Goal: Find specific page/section: Find specific page/section

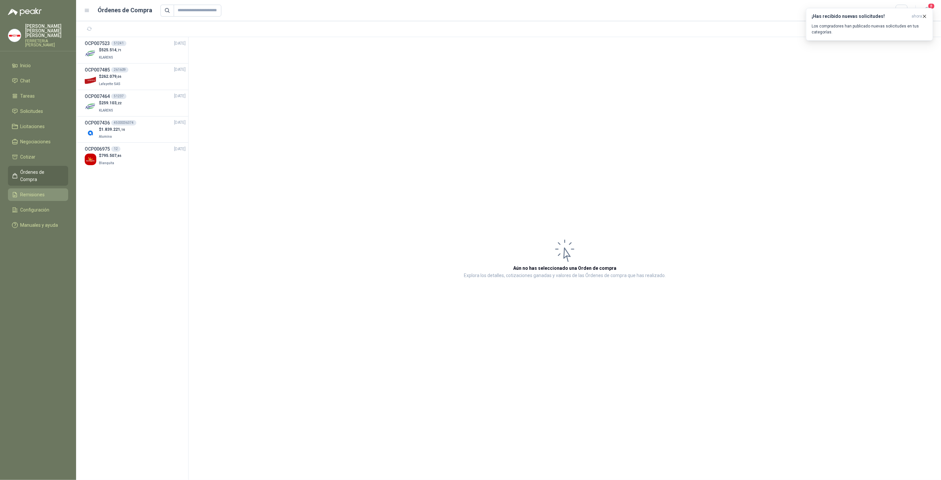
click at [37, 191] on span "Remisiones" at bounding box center [33, 194] width 24 height 7
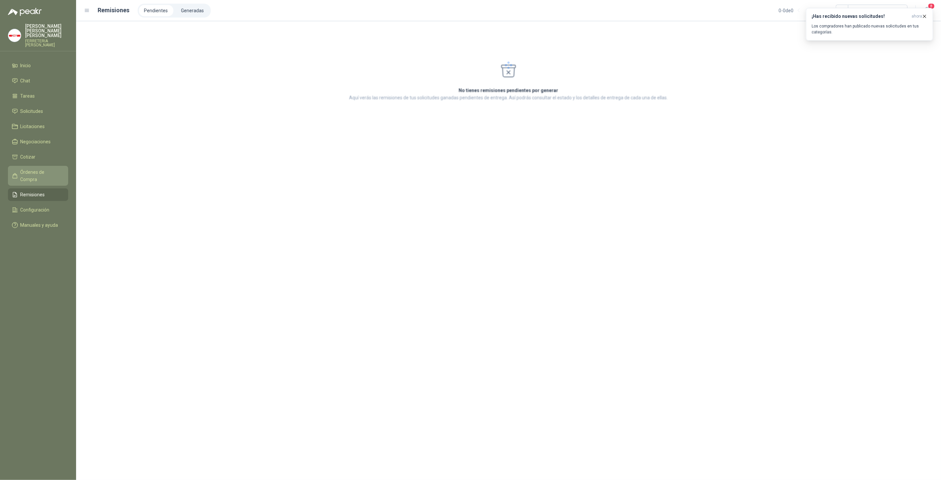
click at [40, 169] on span "Órdenes de Compra" at bounding box center [41, 176] width 41 height 15
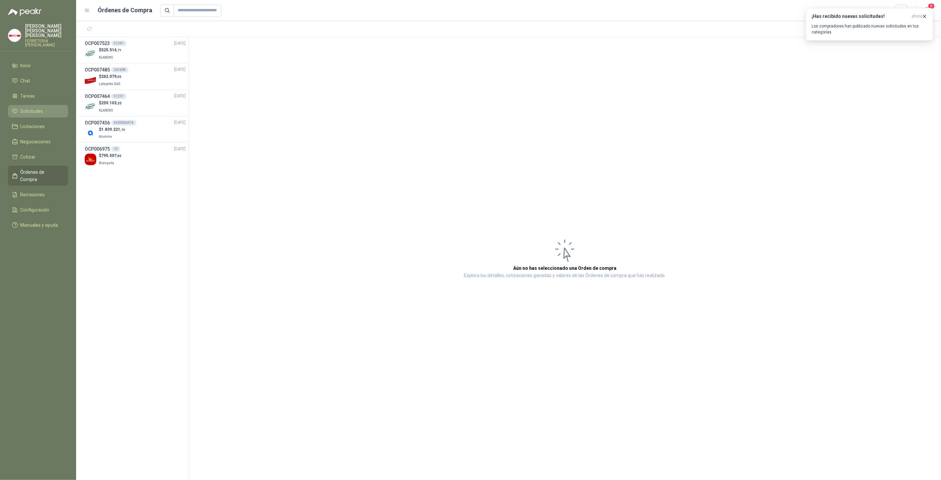
click at [24, 108] on span "Solicitudes" at bounding box center [32, 111] width 23 height 7
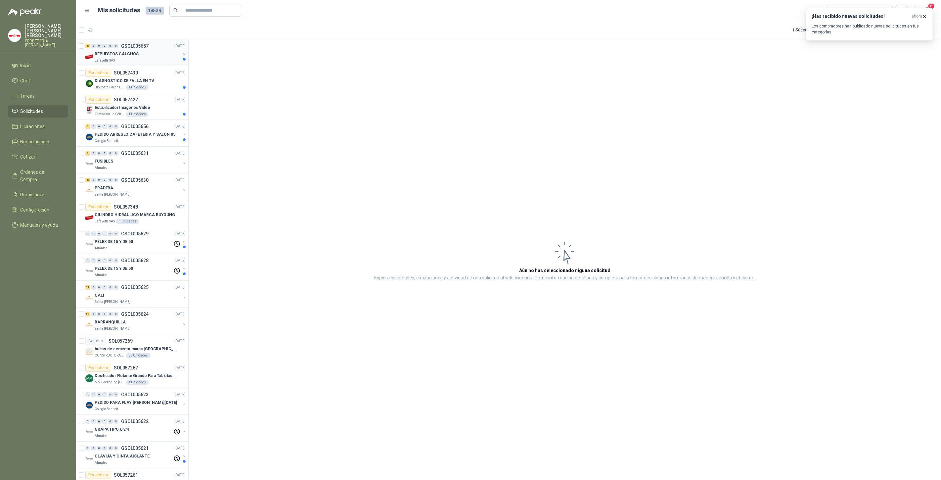
click at [105, 52] on p "REPUESTOS CAUCHOS" at bounding box center [117, 54] width 44 height 6
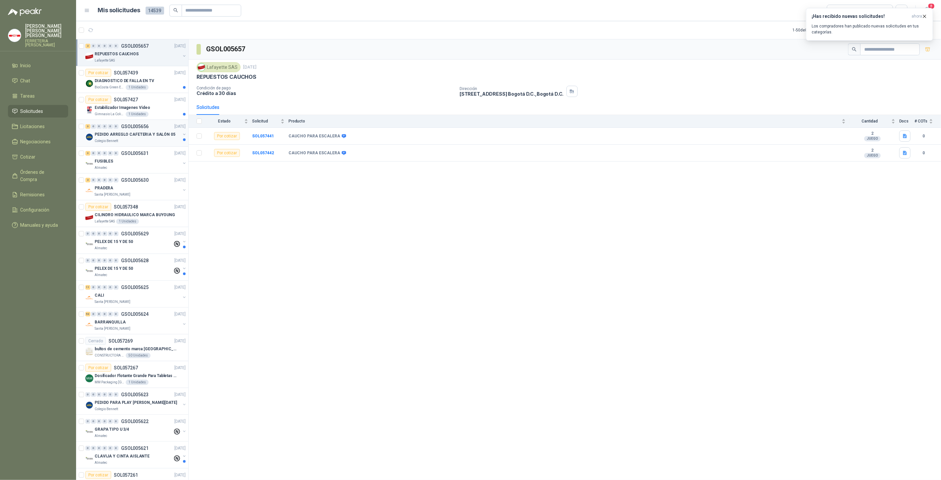
click at [145, 130] on div "PEDIDO ARREGLO CAFETERIA Y SALÓN 05" at bounding box center [138, 134] width 86 height 8
